Goal: Task Accomplishment & Management: Complete application form

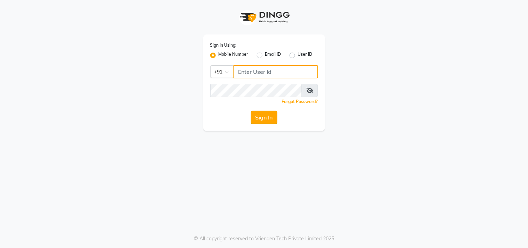
type input "8104298484"
click at [262, 113] on button "Sign In" at bounding box center [264, 117] width 26 height 13
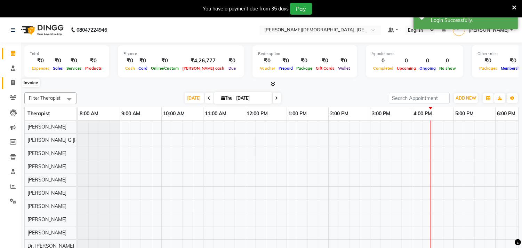
click at [13, 82] on icon at bounding box center [13, 82] width 4 height 5
select select "service"
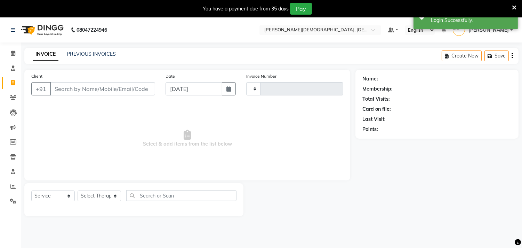
type input "0276"
select select "6810"
click at [82, 86] on input "Client" at bounding box center [102, 88] width 105 height 13
type input "9930316760"
click at [132, 86] on span "Add Client" at bounding box center [136, 88] width 27 height 7
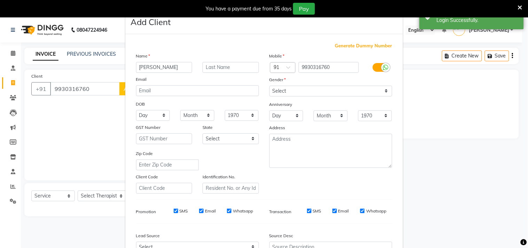
type input "[PERSON_NAME]"
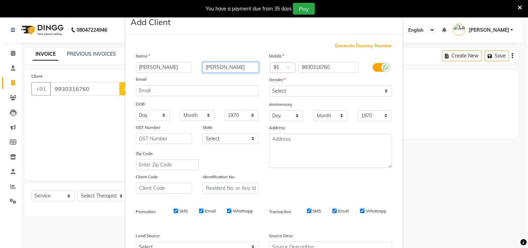
type input "[PERSON_NAME]"
click at [383, 69] on icon at bounding box center [386, 67] width 6 height 6
click at [0, 0] on input "checkbox" at bounding box center [0, 0] width 0 height 0
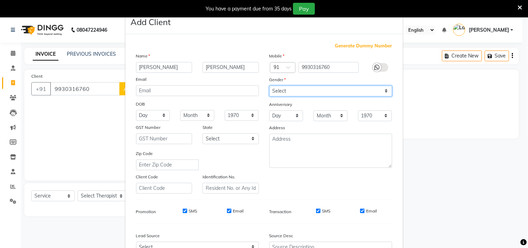
click at [308, 95] on select "Select [DEMOGRAPHIC_DATA] [DEMOGRAPHIC_DATA] Other Prefer Not To Say" at bounding box center [330, 91] width 123 height 11
select select "[DEMOGRAPHIC_DATA]"
click at [269, 86] on select "Select [DEMOGRAPHIC_DATA] [DEMOGRAPHIC_DATA] Other Prefer Not To Say" at bounding box center [330, 91] width 123 height 11
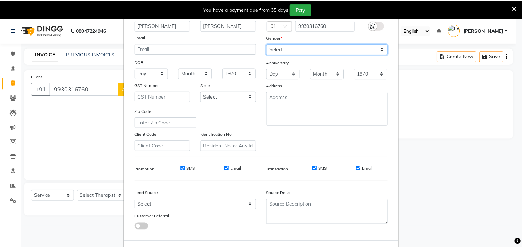
scroll to position [74, 0]
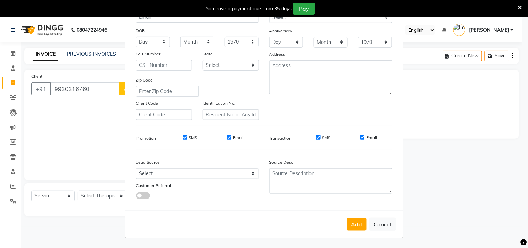
click at [183, 137] on input "SMS" at bounding box center [185, 137] width 5 height 5
checkbox input "false"
click at [227, 137] on input "Email" at bounding box center [229, 137] width 5 height 5
checkbox input "false"
drag, startPoint x: 315, startPoint y: 138, endPoint x: 334, endPoint y: 141, distance: 18.6
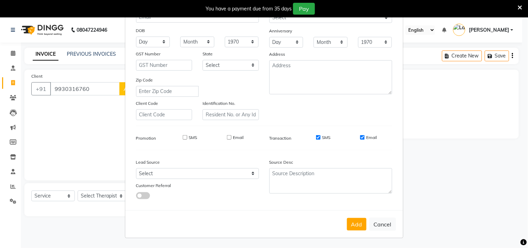
click at [316, 138] on input "SMS" at bounding box center [318, 137] width 5 height 5
checkbox input "false"
click at [360, 137] on input "Email" at bounding box center [362, 137] width 5 height 5
checkbox input "false"
click at [356, 224] on button "Add" at bounding box center [356, 224] width 19 height 13
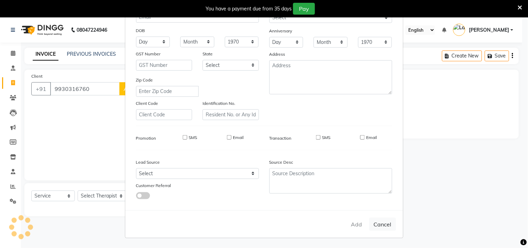
select select
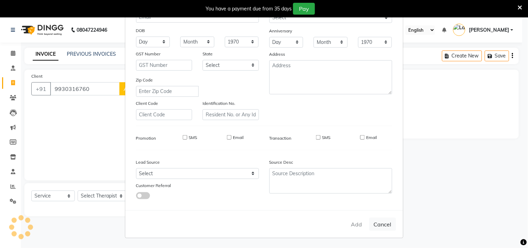
select select
checkbox input "false"
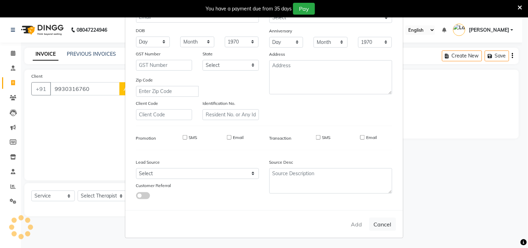
checkbox input "false"
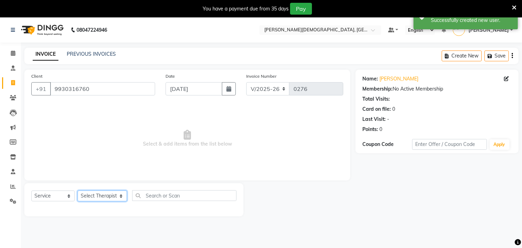
click at [93, 195] on select "Select Therapist [PERSON_NAME] Amla [PERSON_NAME] [PERSON_NAME] [PERSON_NAME] […" at bounding box center [102, 195] width 49 height 11
select select "88694"
click at [78, 191] on select "Select Therapist [PERSON_NAME] Amla [PERSON_NAME] [PERSON_NAME] [PERSON_NAME] […" at bounding box center [102, 195] width 49 height 11
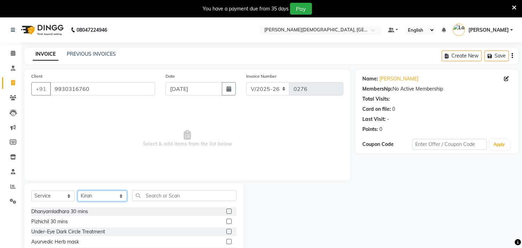
scroll to position [888, 0]
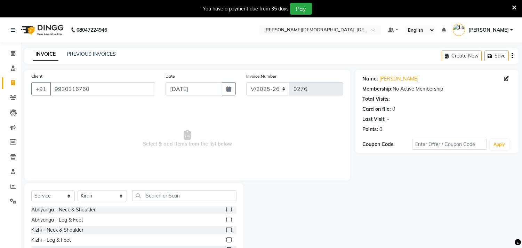
click at [226, 230] on label at bounding box center [228, 229] width 5 height 5
click at [226, 230] on input "checkbox" at bounding box center [228, 229] width 5 height 5
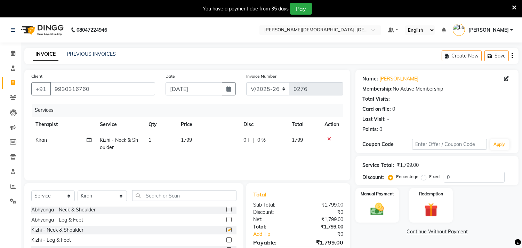
checkbox input "false"
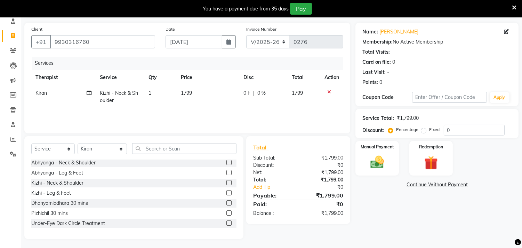
scroll to position [48, 0]
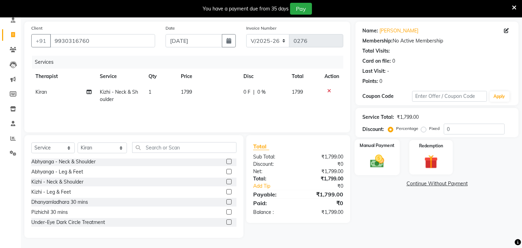
click at [376, 159] on img at bounding box center [377, 161] width 23 height 16
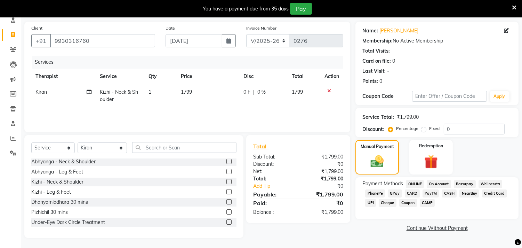
click at [376, 192] on span "PhonePe" at bounding box center [375, 193] width 20 height 8
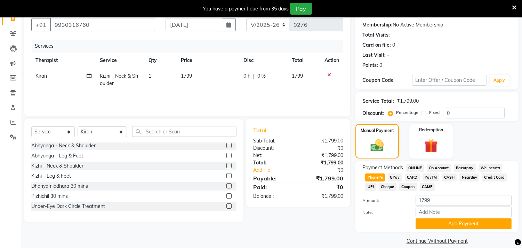
scroll to position [72, 0]
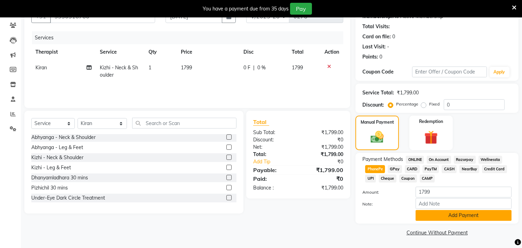
click at [454, 214] on button "Add Payment" at bounding box center [464, 215] width 96 height 11
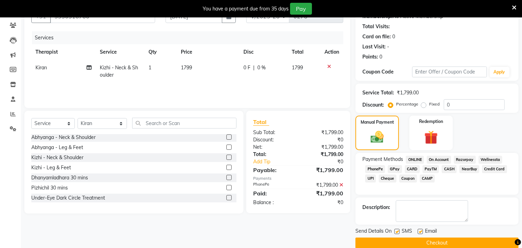
click at [419, 230] on label at bounding box center [420, 230] width 5 height 5
click at [419, 230] on input "checkbox" at bounding box center [420, 231] width 5 height 5
checkbox input "false"
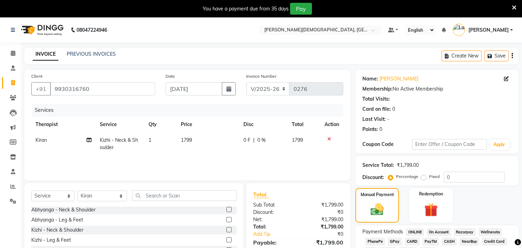
scroll to position [82, 0]
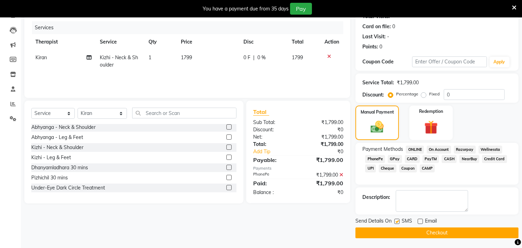
click at [436, 233] on button "Checkout" at bounding box center [436, 232] width 163 height 11
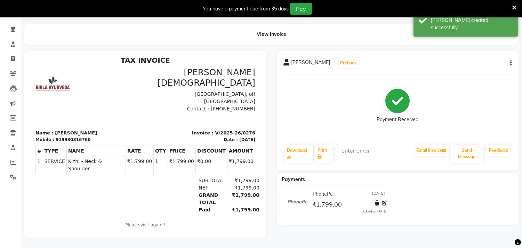
scroll to position [5, 0]
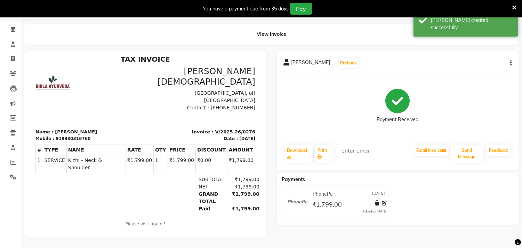
click at [224, 163] on icon at bounding box center [114, 171] width 220 height 16
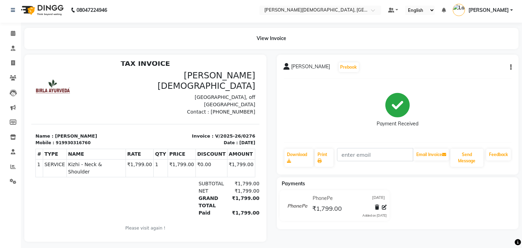
scroll to position [0, 0]
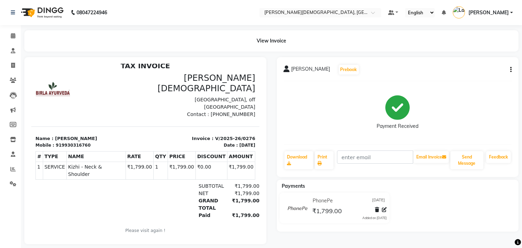
click at [513, 12] on ul "Default Panel My Panel English ENGLISH Español العربية मराठी हिंदी ગુજરાતી தமிழ…" at bounding box center [451, 12] width 132 height 11
click at [511, 13] on link "[PERSON_NAME]" at bounding box center [483, 12] width 60 height 11
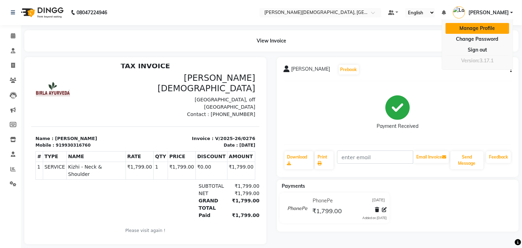
click at [480, 28] on link "Manage Profile" at bounding box center [477, 28] width 64 height 11
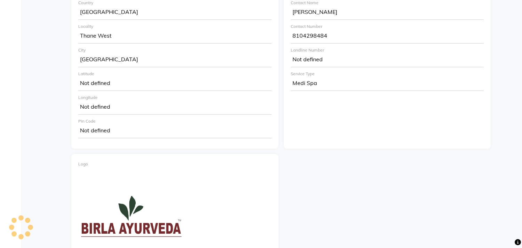
scroll to position [37, 0]
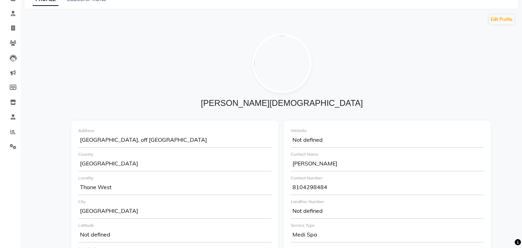
click at [338, 160] on div "[PERSON_NAME]" at bounding box center [387, 164] width 193 height 14
click at [324, 161] on div "[PERSON_NAME]" at bounding box center [387, 164] width 193 height 14
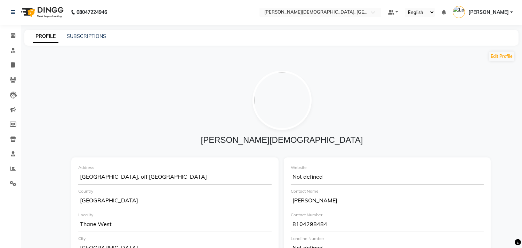
scroll to position [0, 0]
click at [501, 57] on button "Edit Profile" at bounding box center [501, 57] width 25 height 10
select select "23"
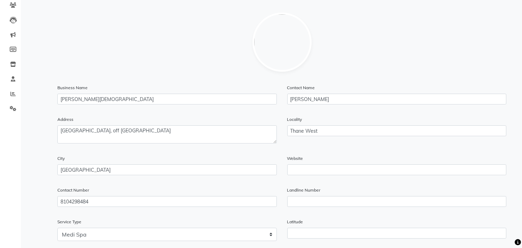
scroll to position [77, 0]
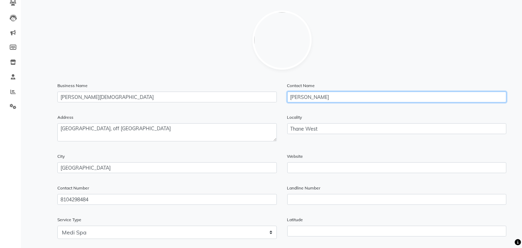
click at [335, 96] on input "[PERSON_NAME]" at bounding box center [396, 96] width 219 height 11
type input "S"
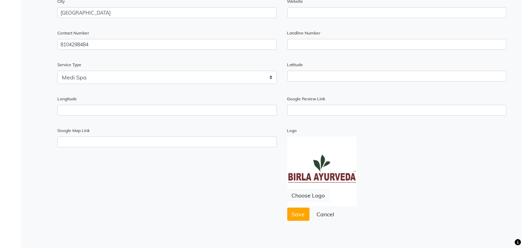
scroll to position [240, 0]
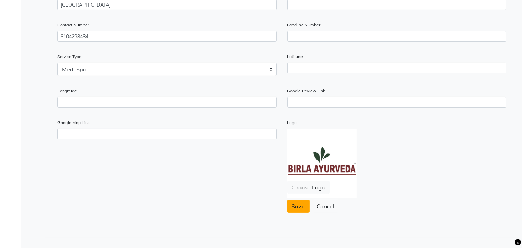
type input "[PERSON_NAME]"
click at [295, 206] on span "Save" at bounding box center [298, 205] width 13 height 7
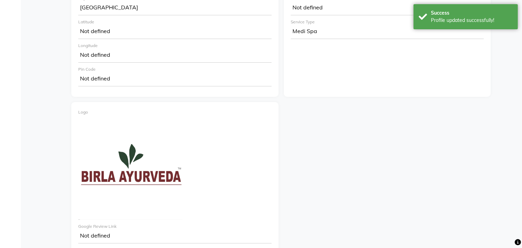
click at [409, 129] on div "Address Club House, [STREET_ADDRESS] Locality [GEOGRAPHIC_DATA] Latitude Not de…" at bounding box center [282, 94] width 432 height 365
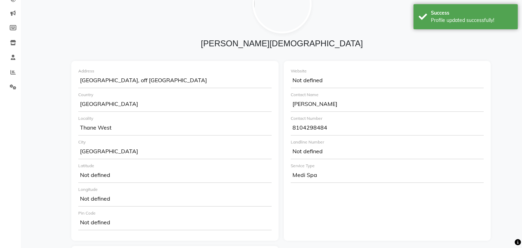
scroll to position [0, 0]
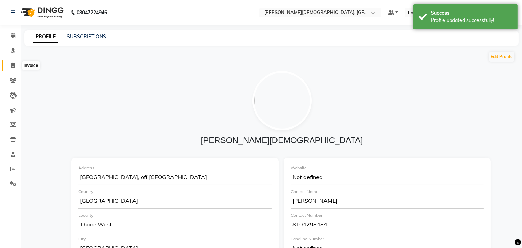
click at [11, 67] on icon at bounding box center [13, 65] width 4 height 5
select select "service"
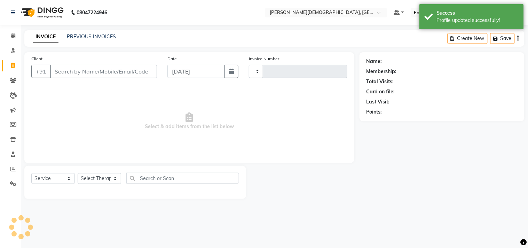
type input "0277"
select select "6810"
click at [480, 78] on div "Total Visits:" at bounding box center [441, 81] width 151 height 7
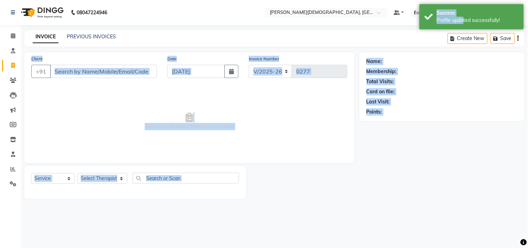
drag, startPoint x: 460, startPoint y: 18, endPoint x: 395, endPoint y: 32, distance: 65.9
click at [395, 32] on body "08047224946 Select Location × Birla Ayurveda, Thane West Default Panel My Panel…" at bounding box center [264, 124] width 528 height 248
click at [474, 123] on div "Name: Membership: Total Visits: Card on file: Last Visit: Points:" at bounding box center [444, 125] width 170 height 146
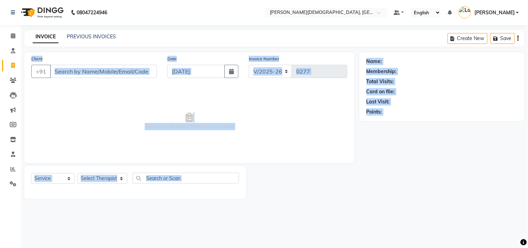
click at [471, 11] on img at bounding box center [464, 12] width 12 height 12
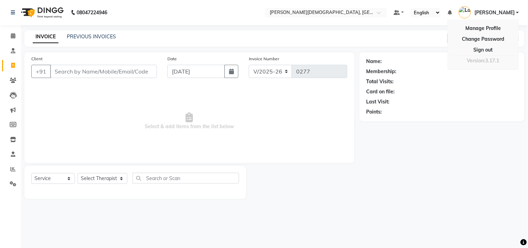
click at [499, 9] on span "[PERSON_NAME]" at bounding box center [494, 12] width 40 height 7
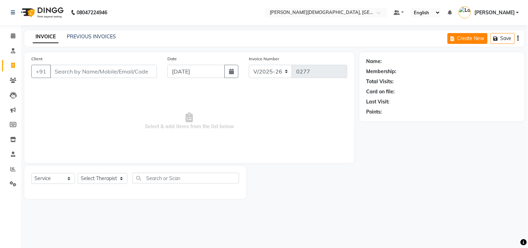
click at [467, 35] on button "Create New" at bounding box center [467, 38] width 40 height 11
select select "service"
type input "0277"
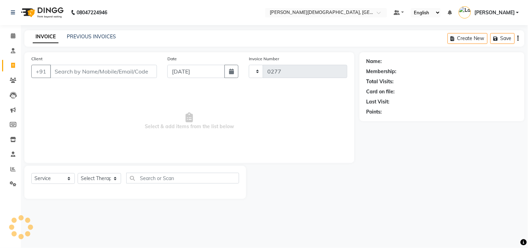
select select "6810"
click at [517, 39] on icon "button" at bounding box center [517, 38] width 1 height 0
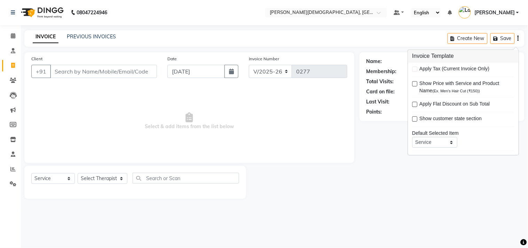
click at [442, 201] on main "INVOICE PREVIOUS INVOICES Create New Save Client +91 Date [DATE] Invoice Number…" at bounding box center [274, 119] width 507 height 179
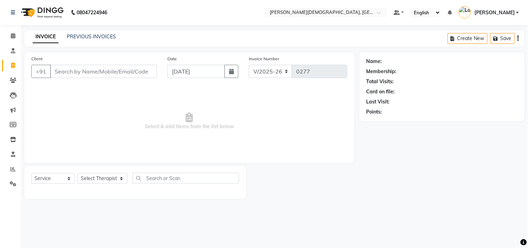
click at [508, 15] on span "[PERSON_NAME]" at bounding box center [494, 12] width 40 height 7
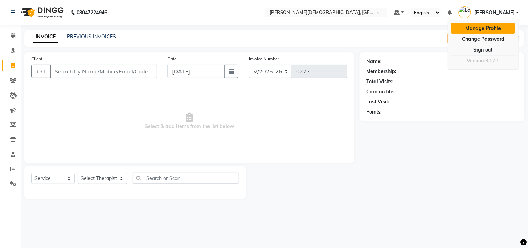
click at [475, 29] on link "Manage Profile" at bounding box center [483, 28] width 64 height 11
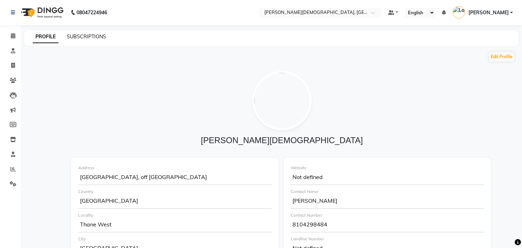
click at [96, 37] on link "SUBSCRIPTIONS" at bounding box center [86, 36] width 39 height 6
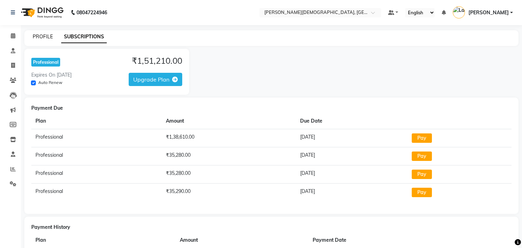
click at [42, 35] on link "PROFILE" at bounding box center [43, 36] width 20 height 6
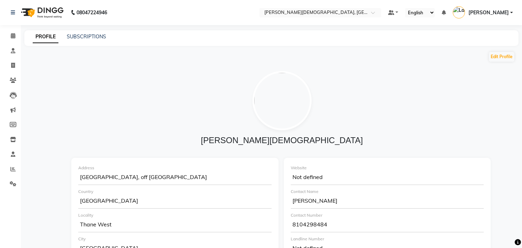
click at [491, 13] on span "[PERSON_NAME]" at bounding box center [488, 12] width 40 height 7
click at [453, 101] on div at bounding box center [282, 100] width 411 height 59
click at [13, 65] on icon at bounding box center [13, 65] width 4 height 5
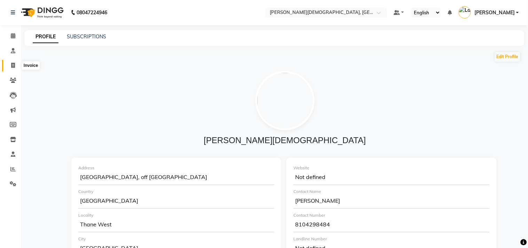
select select "6810"
select select "service"
